Goal: Use online tool/utility: Utilize a website feature to perform a specific function

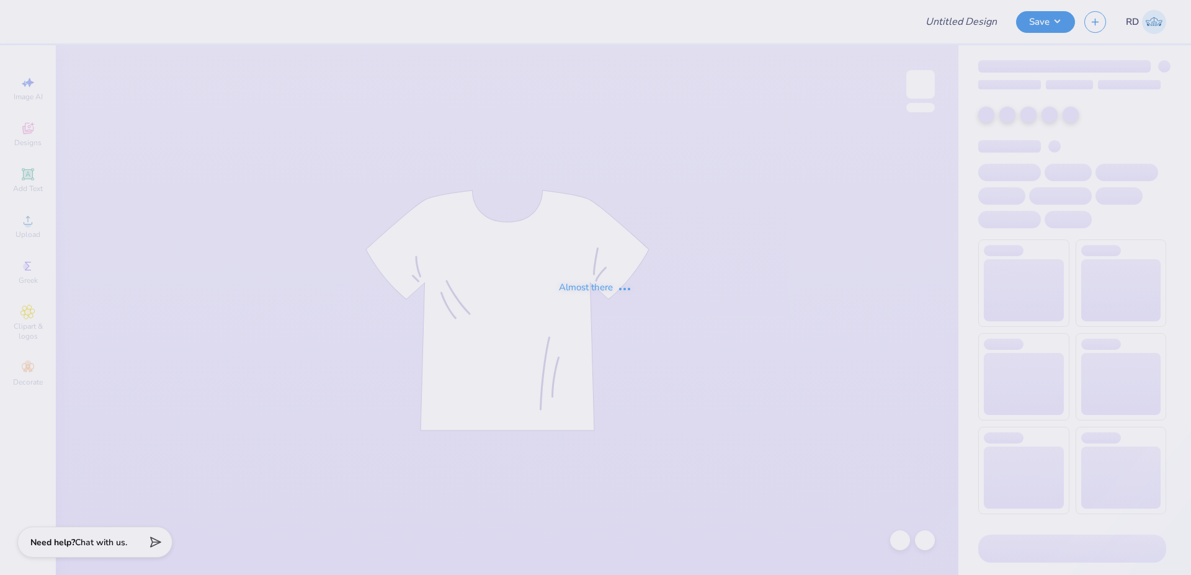
type input "FPS239314"
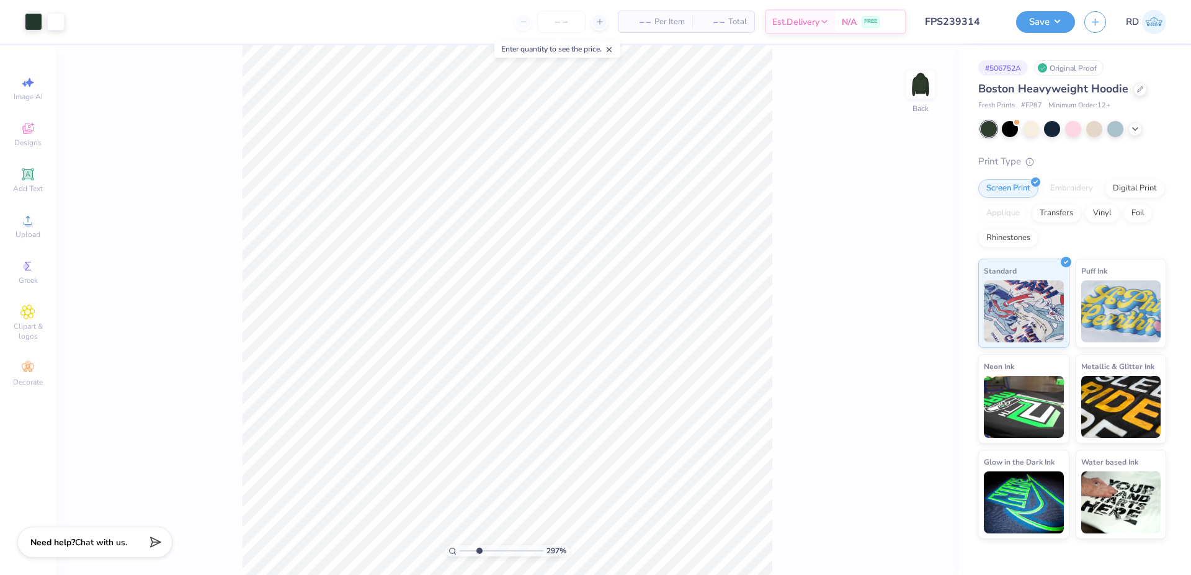
click at [479, 548] on input "range" at bounding box center [502, 550] width 84 height 11
type input "2.97"
click at [938, 22] on input "FPS239314" at bounding box center [946, 21] width 122 height 25
click at [611, 568] on li "Send to Back" at bounding box center [620, 560] width 97 height 24
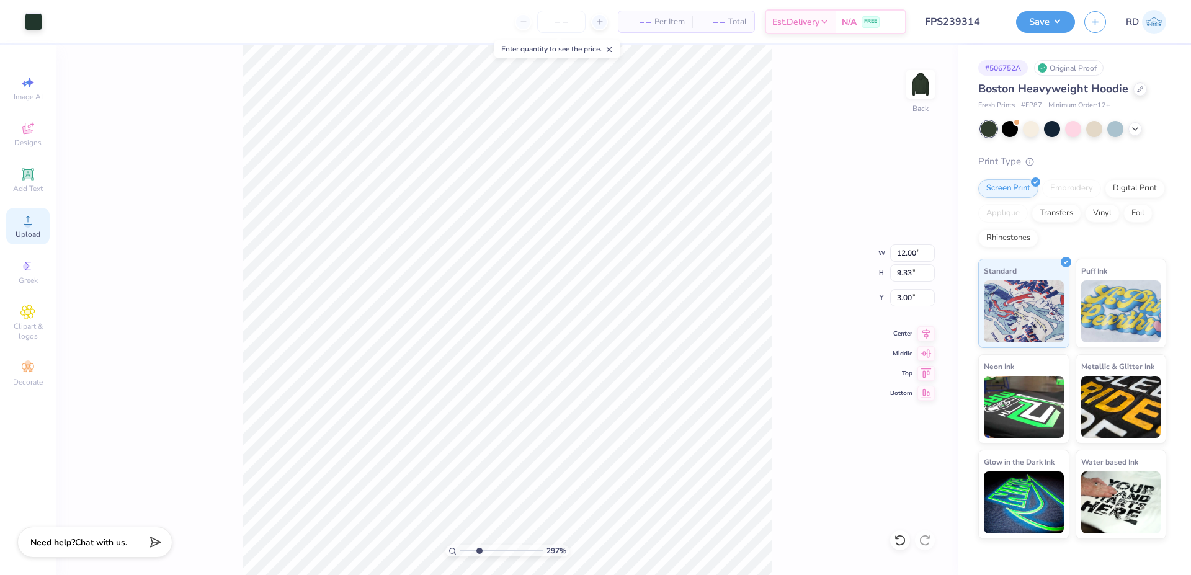
click at [33, 221] on icon at bounding box center [27, 220] width 15 height 15
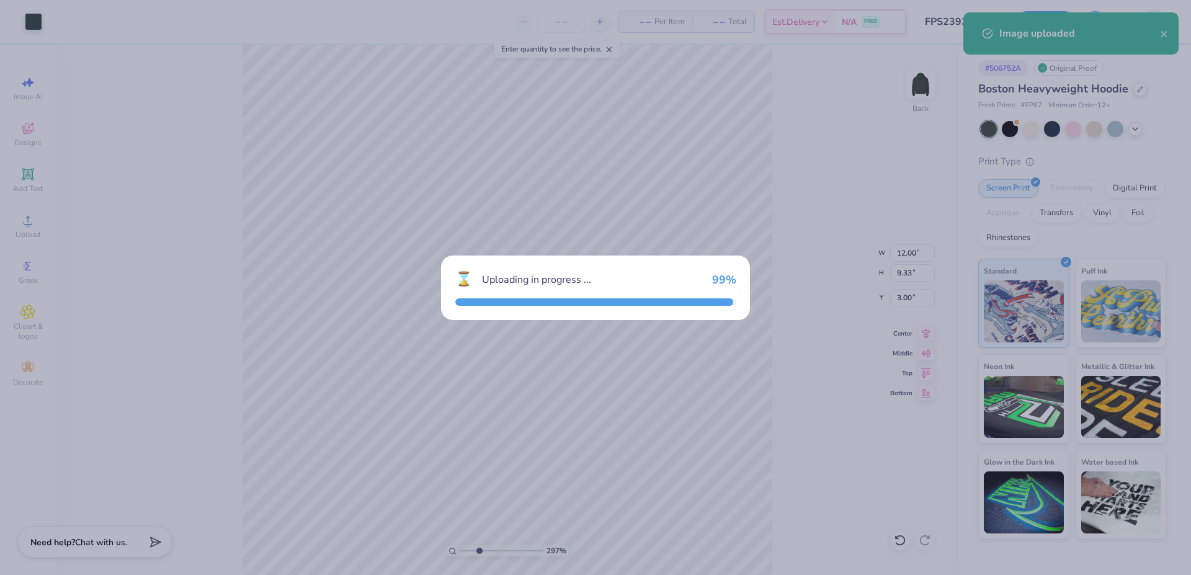
type input "15.00"
type input "8.59"
type input "2.46"
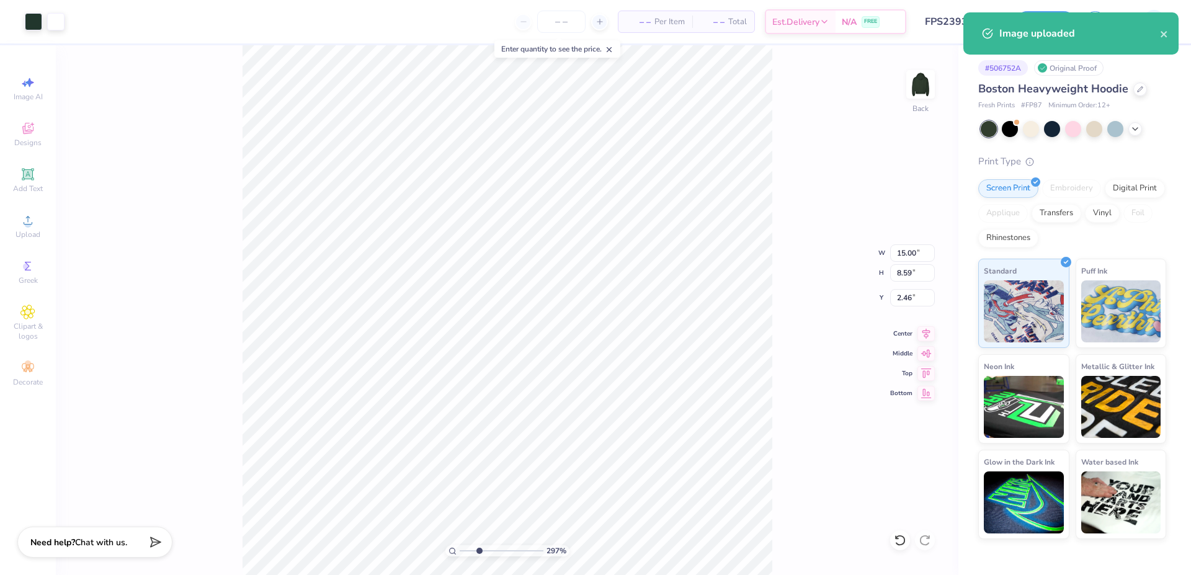
type input "9.53"
type input "5.45"
type input "6.71"
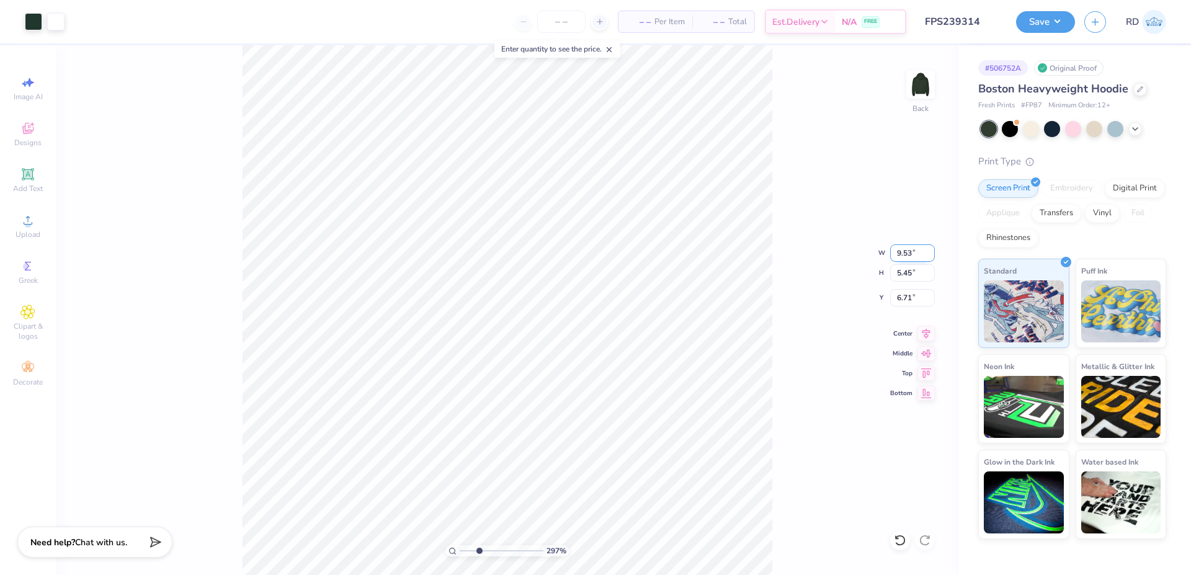
click at [906, 248] on input "9.53" at bounding box center [912, 252] width 45 height 17
type input "15.00"
type input "8.59"
type input "2.46"
click at [908, 255] on input "15.00" at bounding box center [912, 252] width 45 height 17
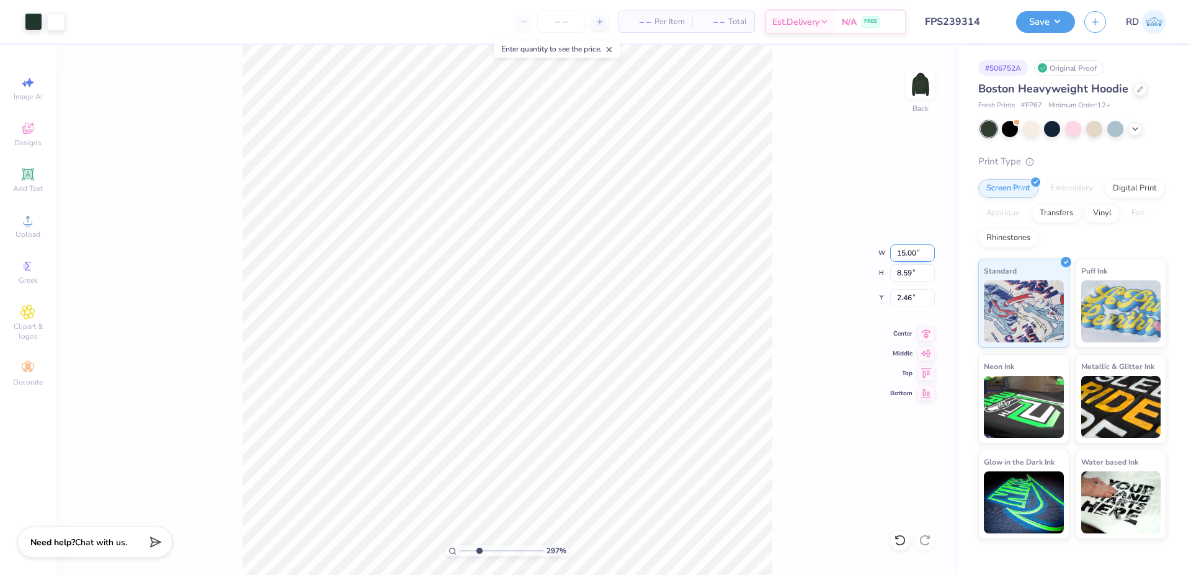
paste input "9.53"
type input "9.53"
type input "5.46"
type input "4.02"
type input "5.45"
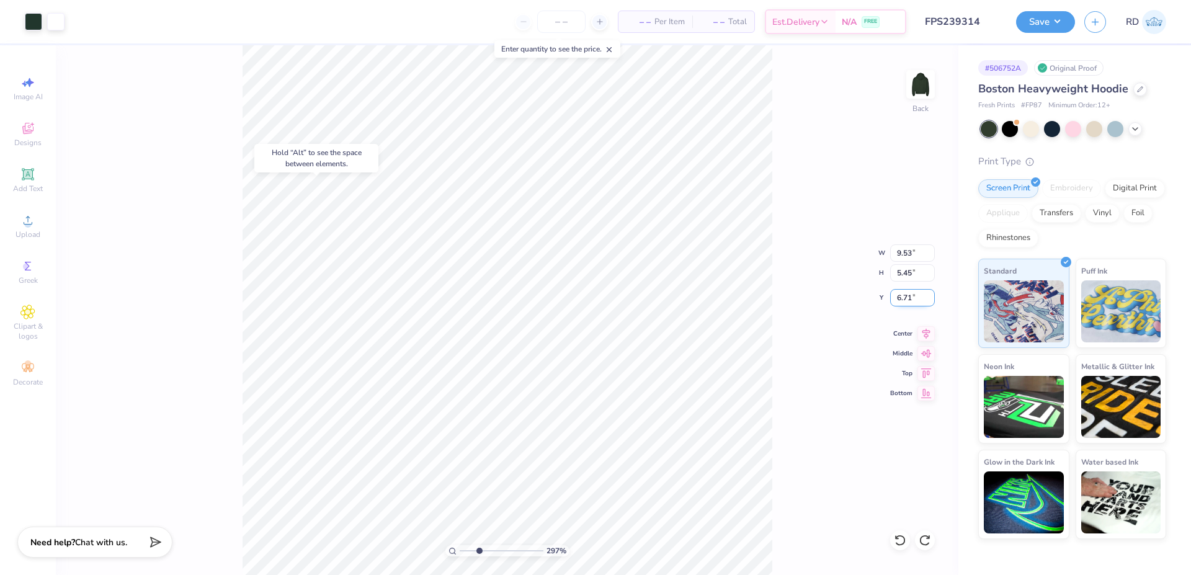
click at [898, 300] on input "6.71" at bounding box center [912, 297] width 45 height 17
type input "6.75"
click at [921, 295] on input "4.02" at bounding box center [912, 297] width 45 height 17
paste input "6.71"
click at [931, 331] on icon at bounding box center [925, 331] width 17 height 15
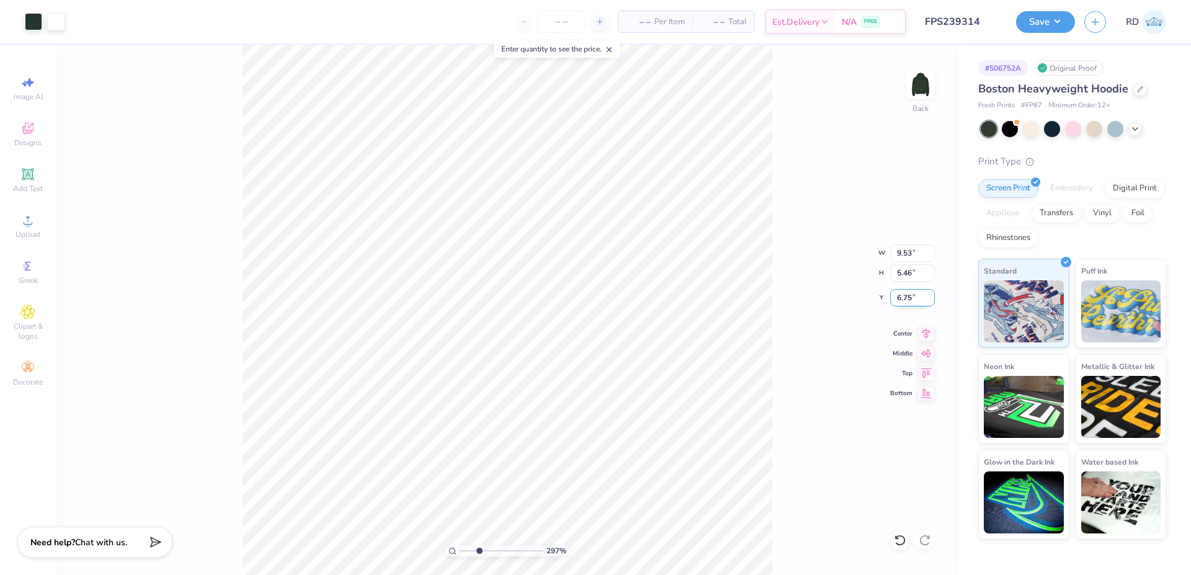
click at [908, 293] on input "6.75" at bounding box center [912, 297] width 45 height 17
paste input "1"
type input "6.71"
type input "12.00"
type input "9.33"
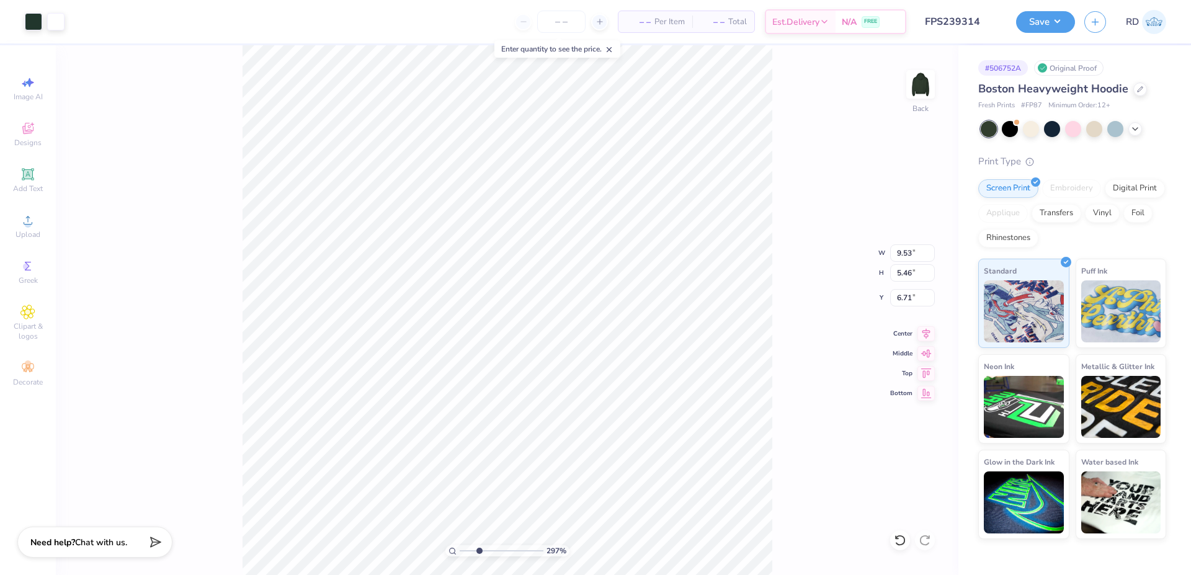
type input "3.00"
click at [804, 484] on li "Bring to Front" at bounding box center [777, 487] width 97 height 24
click at [464, 551] on input "range" at bounding box center [502, 550] width 84 height 11
type input "1.19"
click at [919, 298] on input "3.00" at bounding box center [912, 297] width 45 height 17
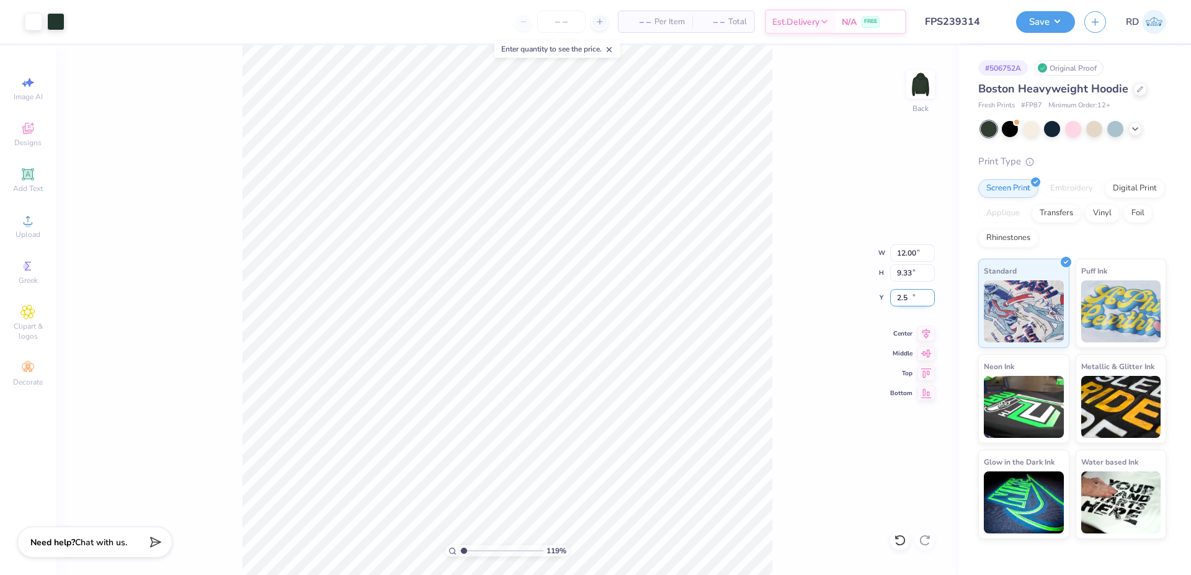
type input "2.50"
click at [1044, 24] on button "Save" at bounding box center [1045, 20] width 59 height 22
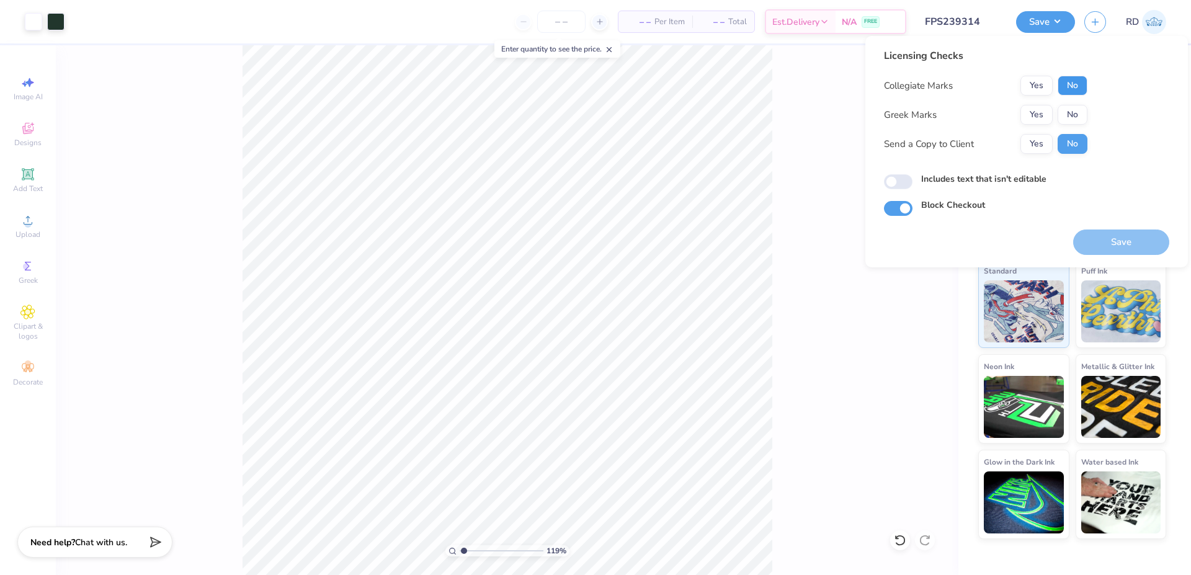
click at [1069, 87] on button "No" at bounding box center [1073, 86] width 30 height 20
click at [1038, 122] on button "Yes" at bounding box center [1036, 115] width 32 height 20
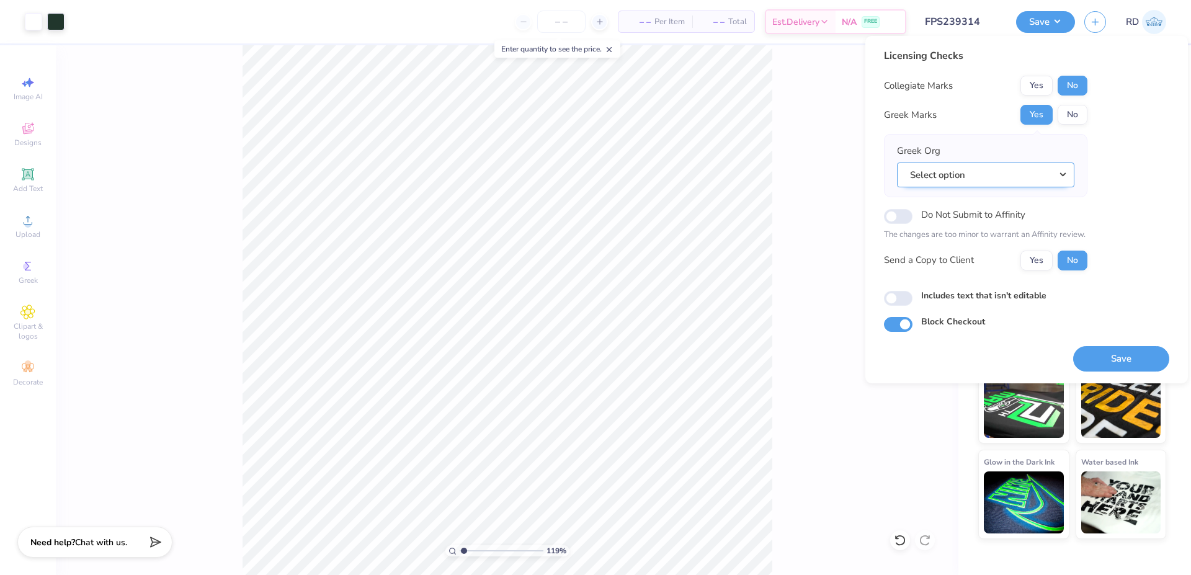
click at [1028, 171] on button "Select option" at bounding box center [985, 175] width 177 height 25
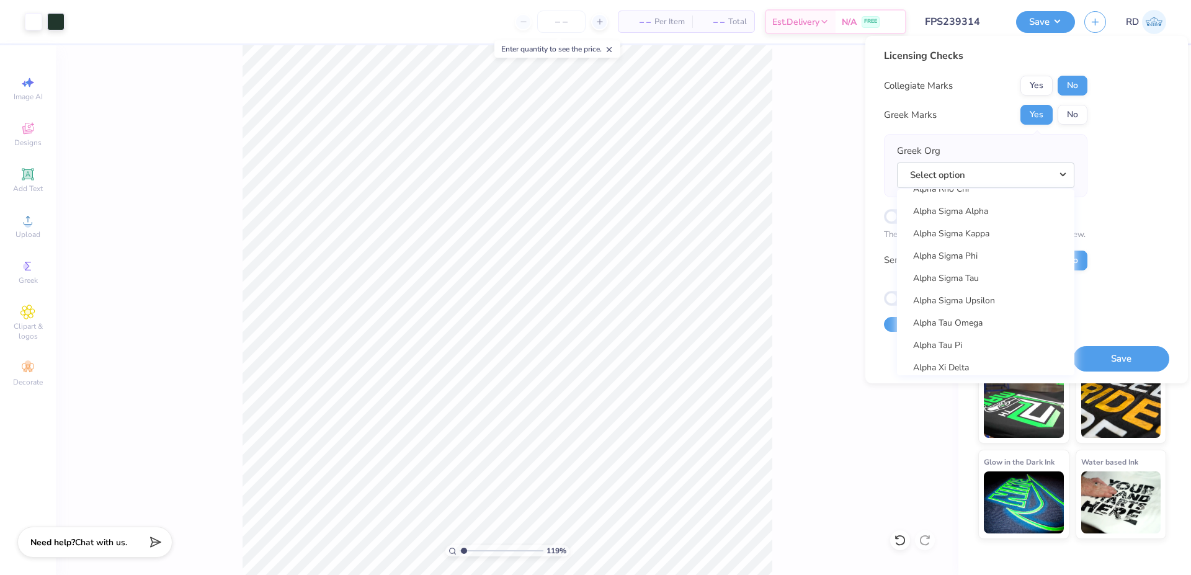
scroll to position [1042, 0]
click at [996, 261] on link "Alpha Sigma Phi" at bounding box center [985, 256] width 167 height 20
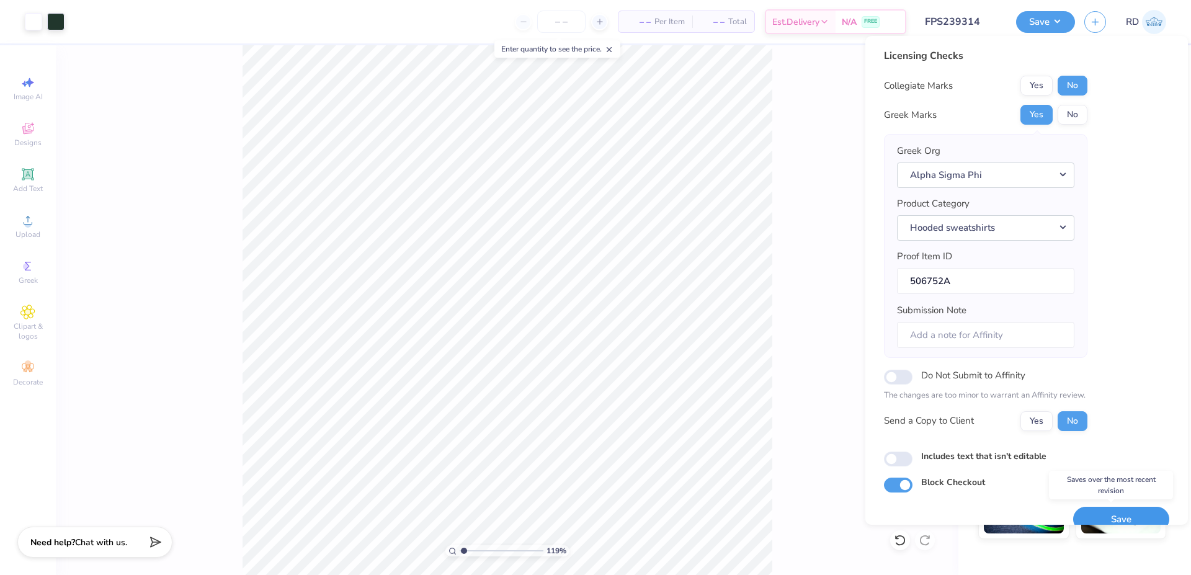
click at [1097, 516] on button "Save" at bounding box center [1121, 519] width 96 height 25
